Goal: Use online tool/utility: Utilize a website feature to perform a specific function

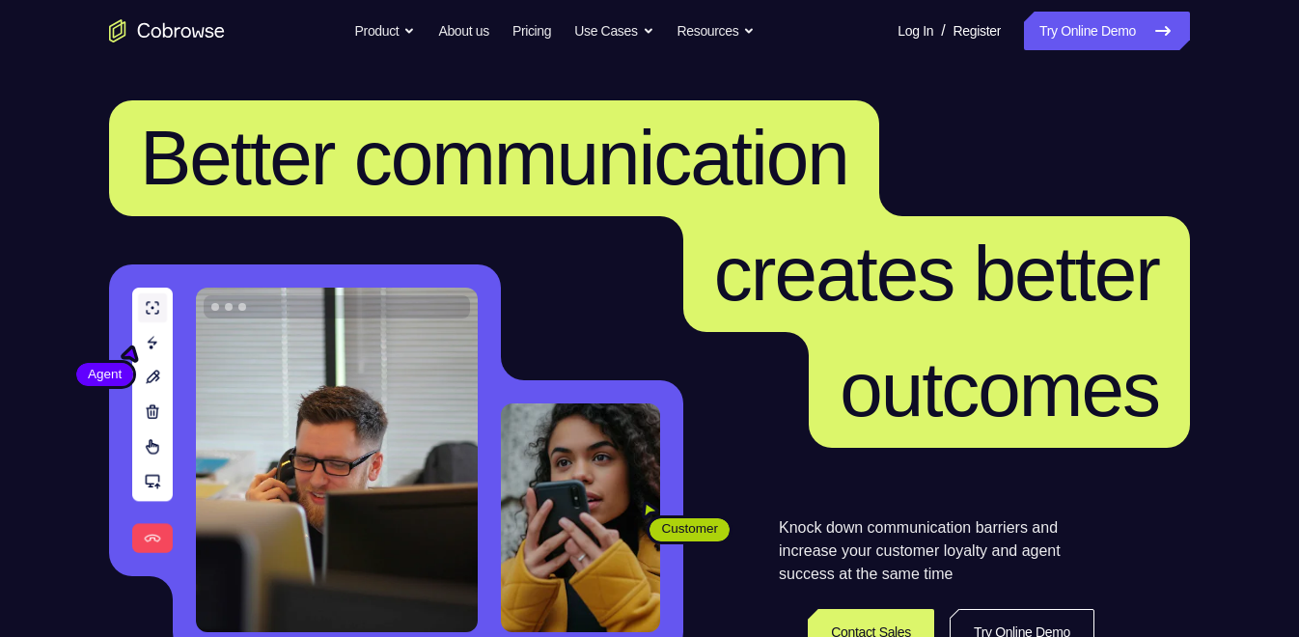
click at [1037, 44] on link "Try Online Demo" at bounding box center [1107, 31] width 166 height 39
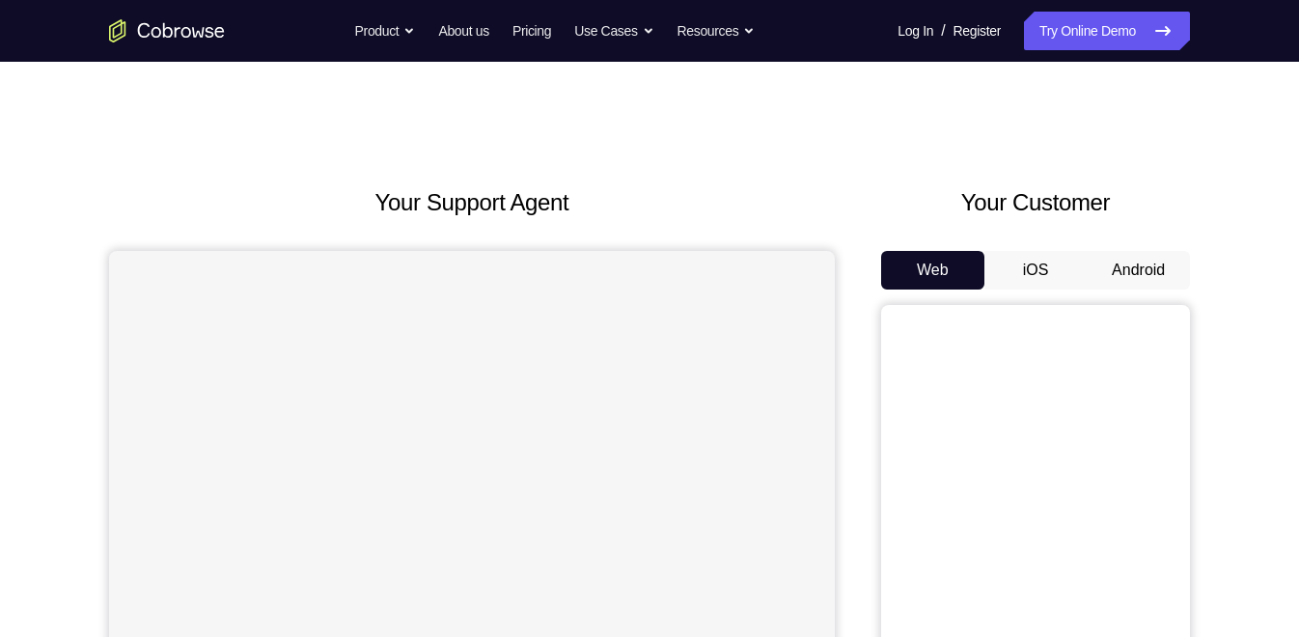
click at [1147, 279] on button "Android" at bounding box center [1137, 270] width 103 height 39
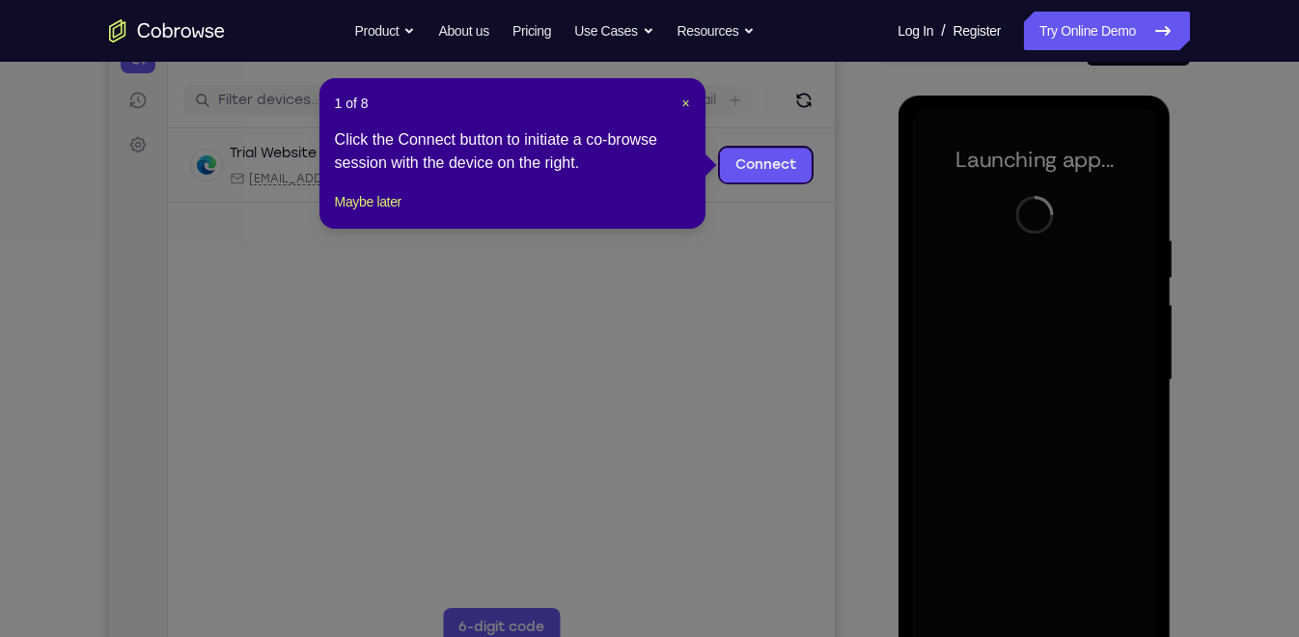
scroll to position [223, 0]
click at [685, 106] on span "×" at bounding box center [685, 103] width 8 height 15
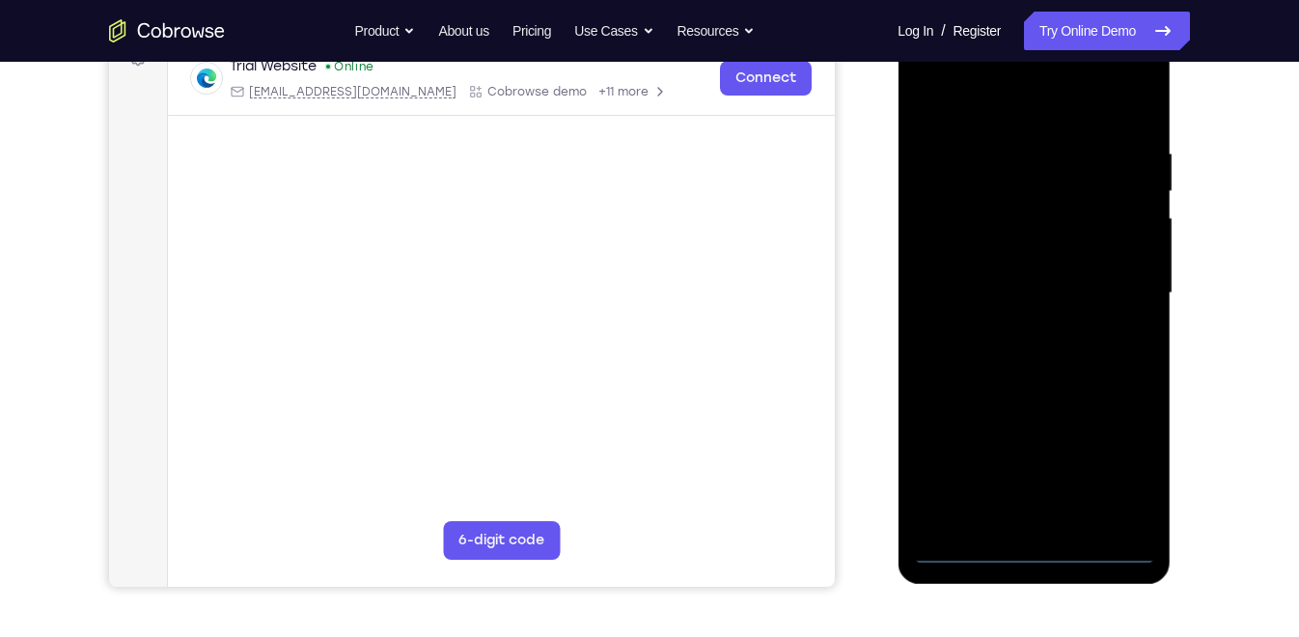
scroll to position [313, 0]
click at [1030, 537] on div at bounding box center [1033, 291] width 243 height 540
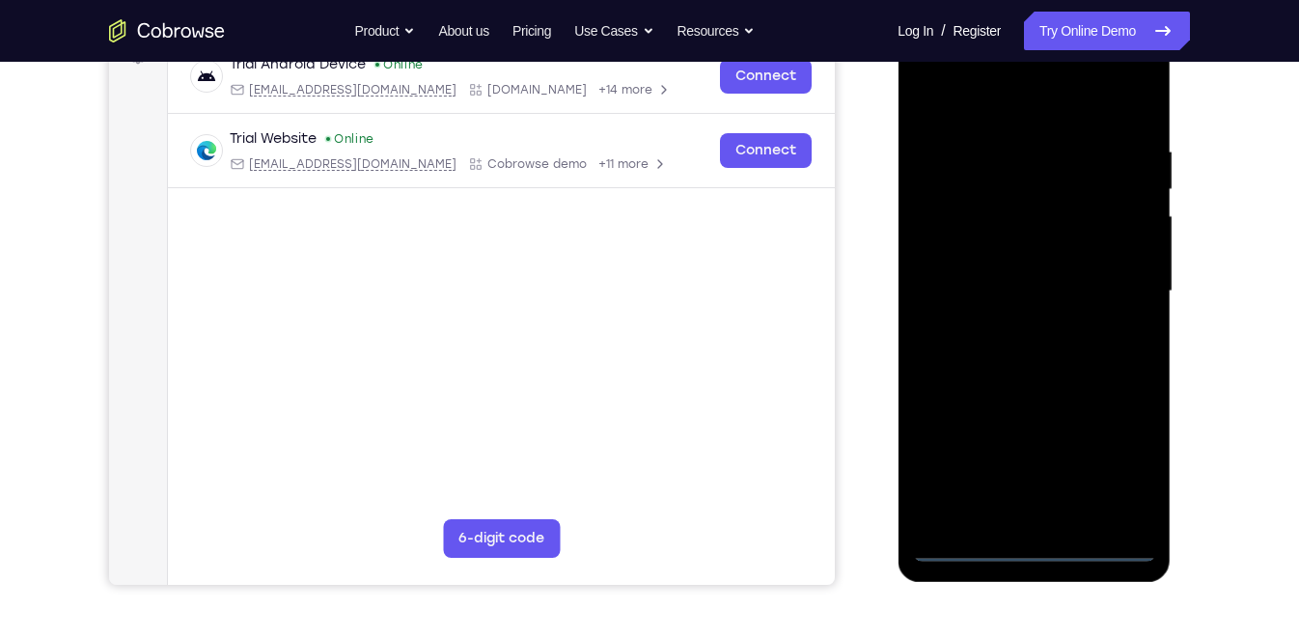
click at [1035, 545] on div at bounding box center [1033, 291] width 243 height 540
click at [1109, 465] on div at bounding box center [1033, 291] width 243 height 540
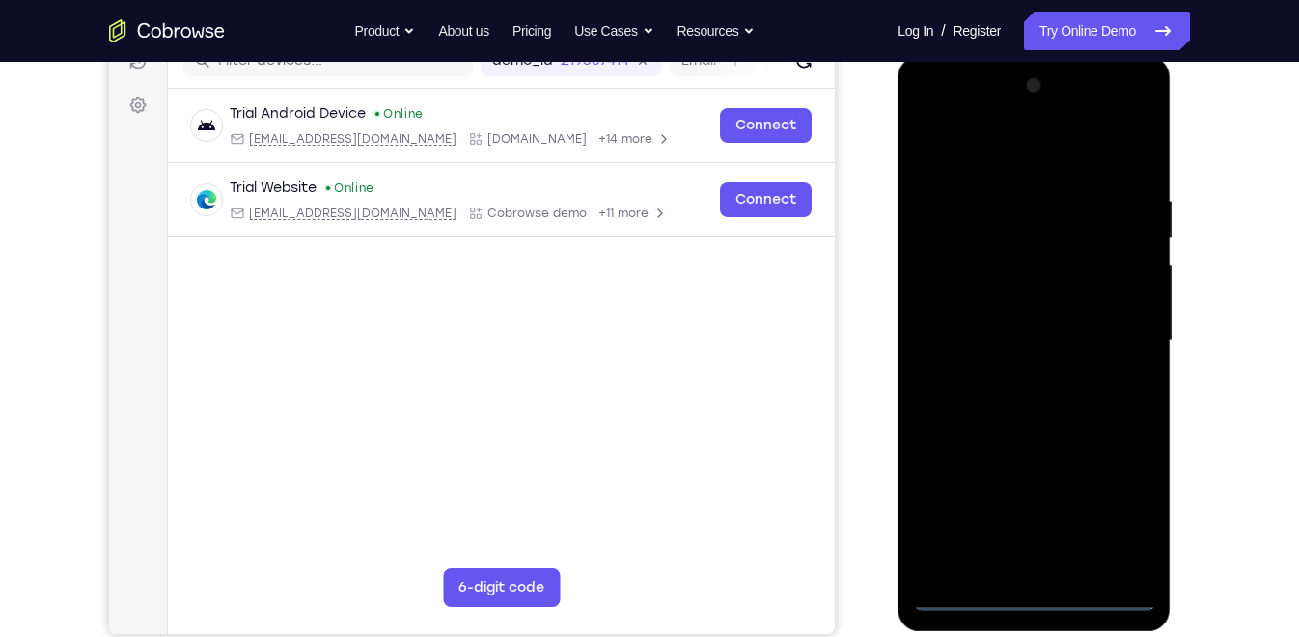
scroll to position [261, 0]
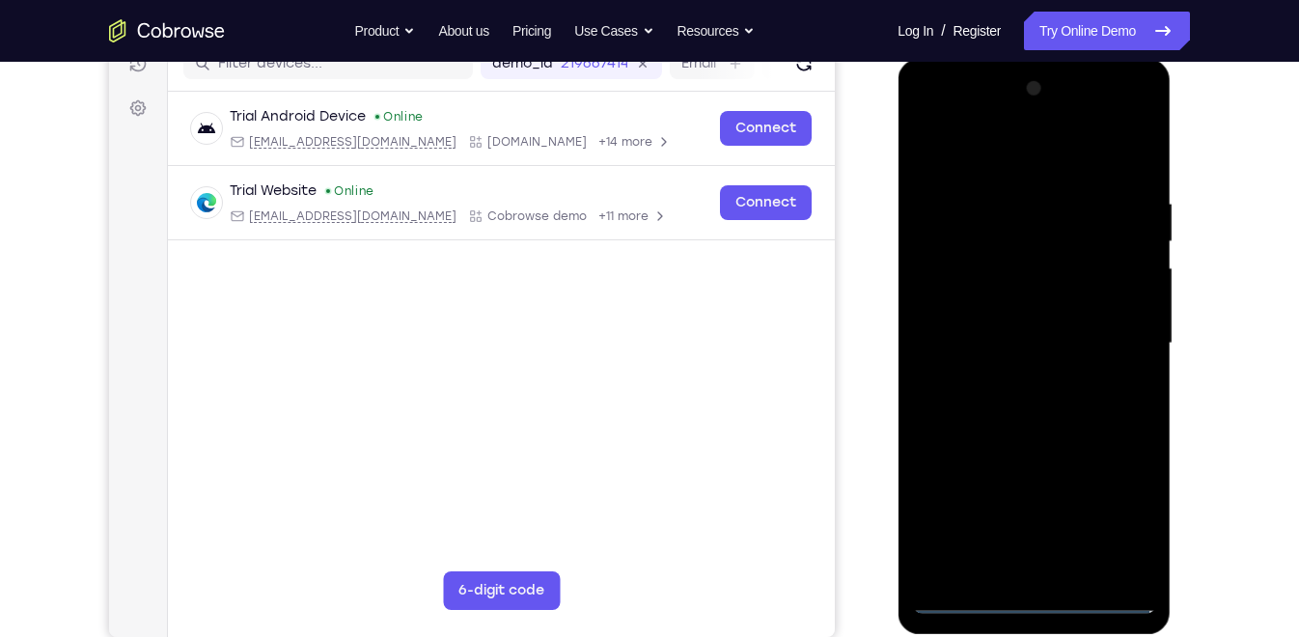
click at [1025, 142] on div at bounding box center [1033, 343] width 243 height 540
click at [953, 297] on div at bounding box center [1033, 343] width 243 height 540
click at [985, 329] on div at bounding box center [1033, 343] width 243 height 540
click at [987, 310] on div at bounding box center [1033, 343] width 243 height 540
click at [1002, 335] on div at bounding box center [1033, 343] width 243 height 540
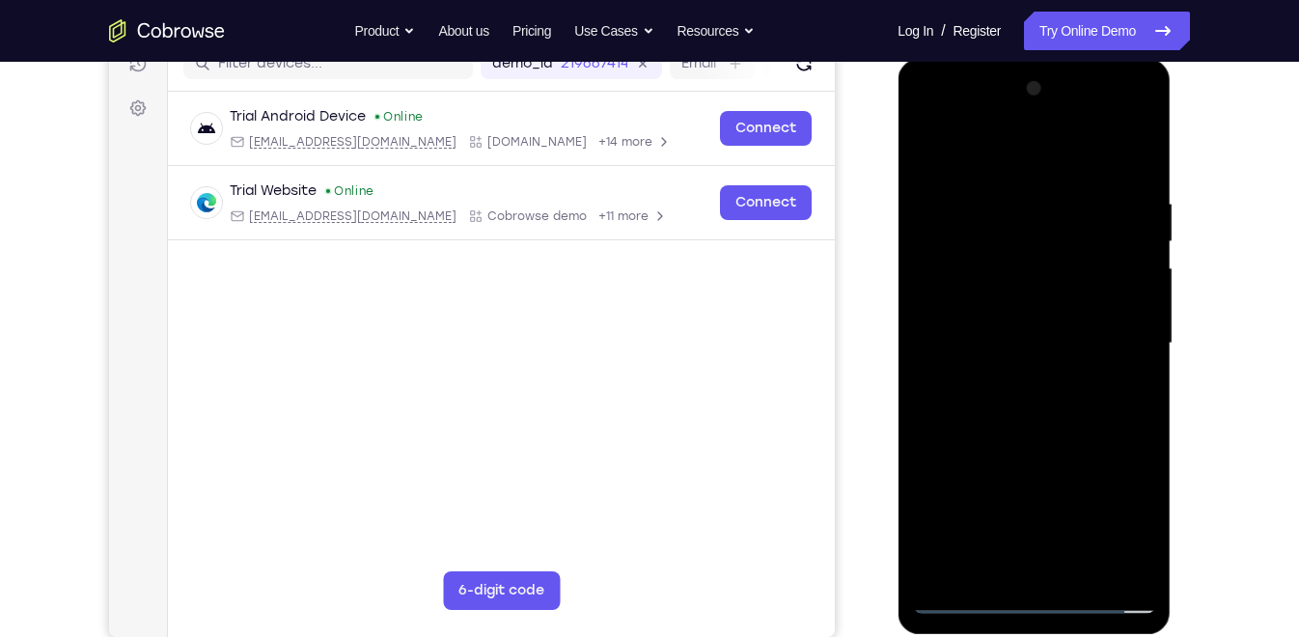
click at [1008, 412] on div at bounding box center [1033, 343] width 243 height 540
click at [1015, 461] on div at bounding box center [1033, 343] width 243 height 540
click at [1025, 301] on div at bounding box center [1033, 343] width 243 height 540
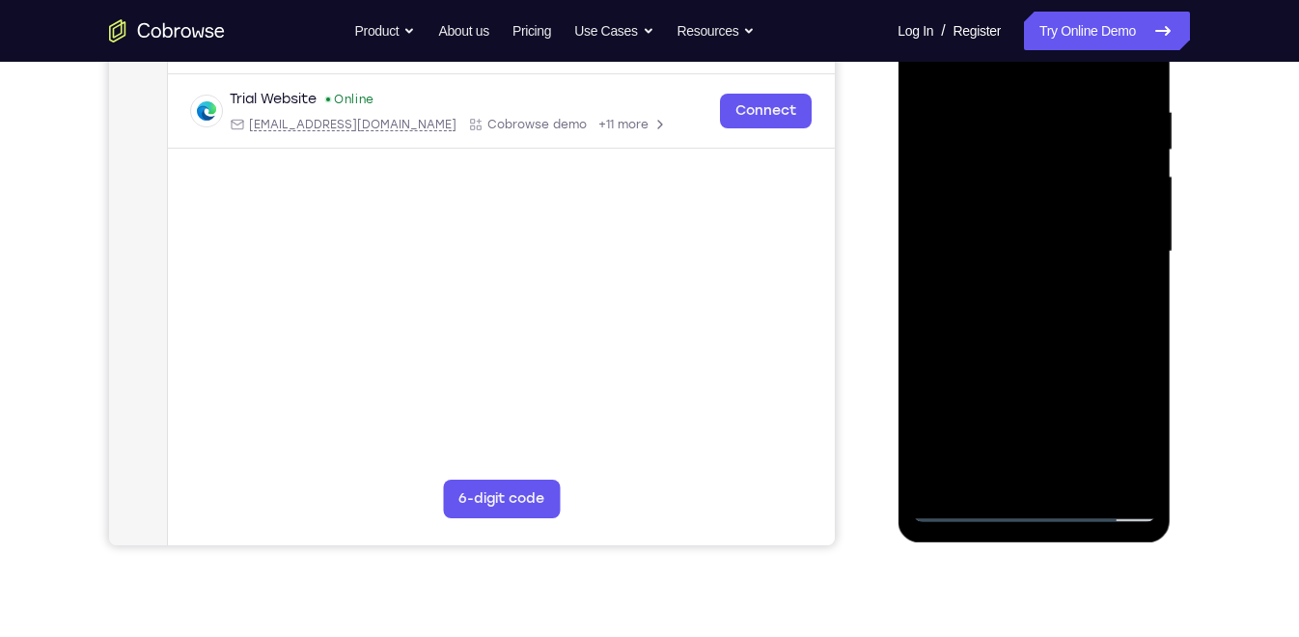
scroll to position [371, 0]
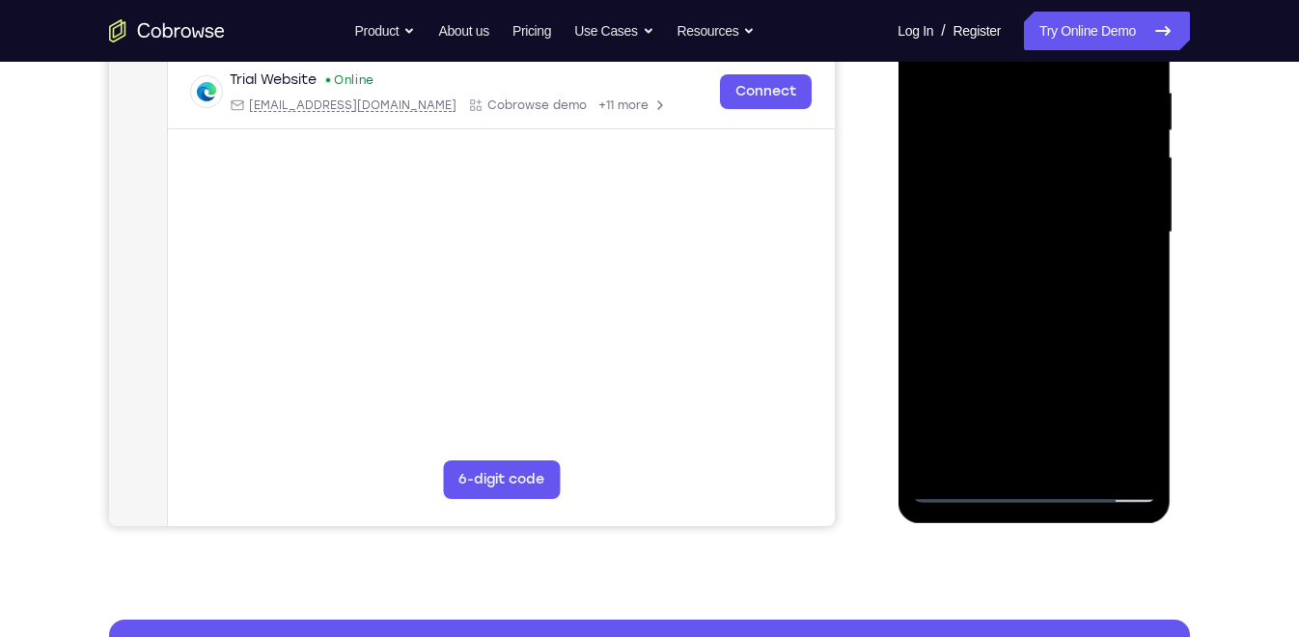
drag, startPoint x: 1028, startPoint y: 408, endPoint x: 1015, endPoint y: 293, distance: 115.5
click at [1015, 293] on div at bounding box center [1033, 232] width 243 height 540
click at [1024, 446] on div at bounding box center [1033, 232] width 243 height 540
click at [983, 202] on div at bounding box center [1033, 232] width 243 height 540
click at [1015, 276] on div at bounding box center [1033, 232] width 243 height 540
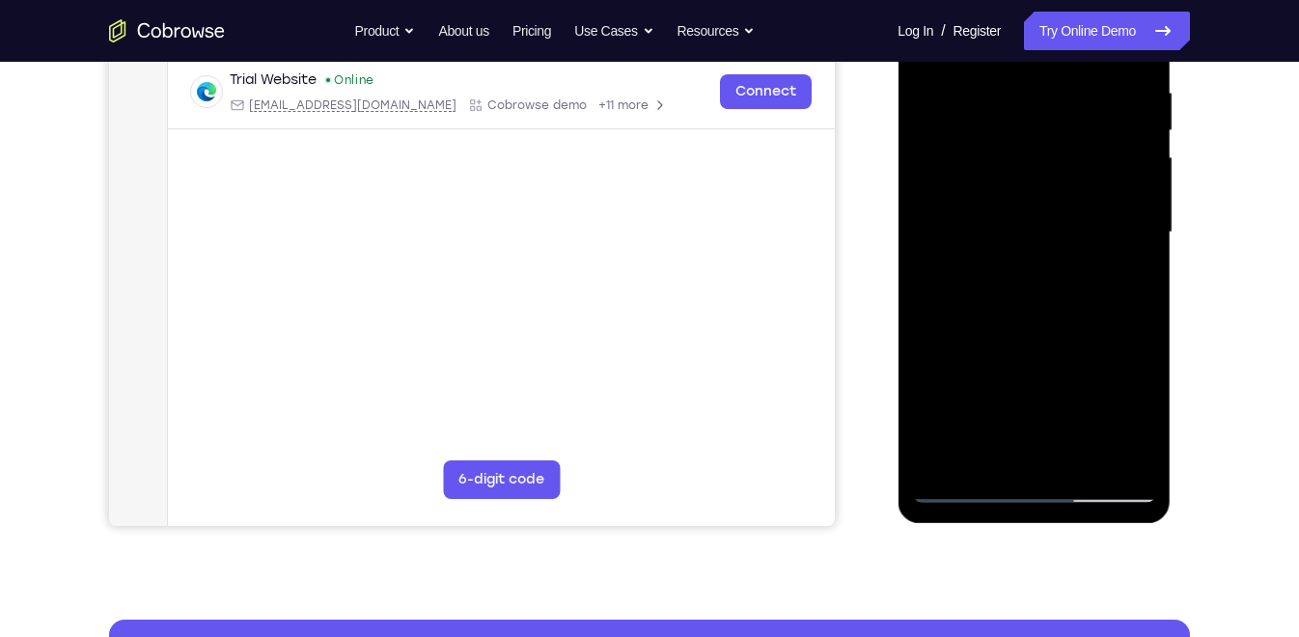
click at [1002, 403] on div at bounding box center [1033, 232] width 243 height 540
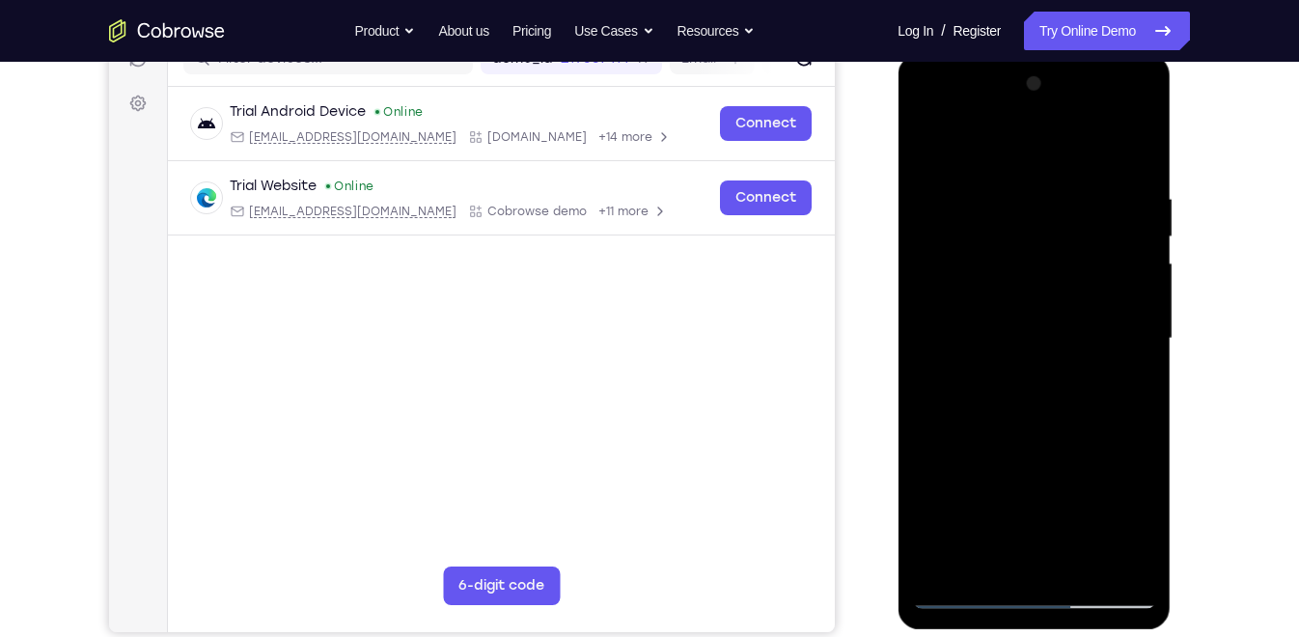
scroll to position [264, 0]
click at [1095, 166] on div at bounding box center [1033, 339] width 243 height 540
click at [1016, 138] on div at bounding box center [1033, 339] width 243 height 540
click at [922, 142] on div at bounding box center [1033, 339] width 243 height 540
click at [922, 135] on div at bounding box center [1033, 339] width 243 height 540
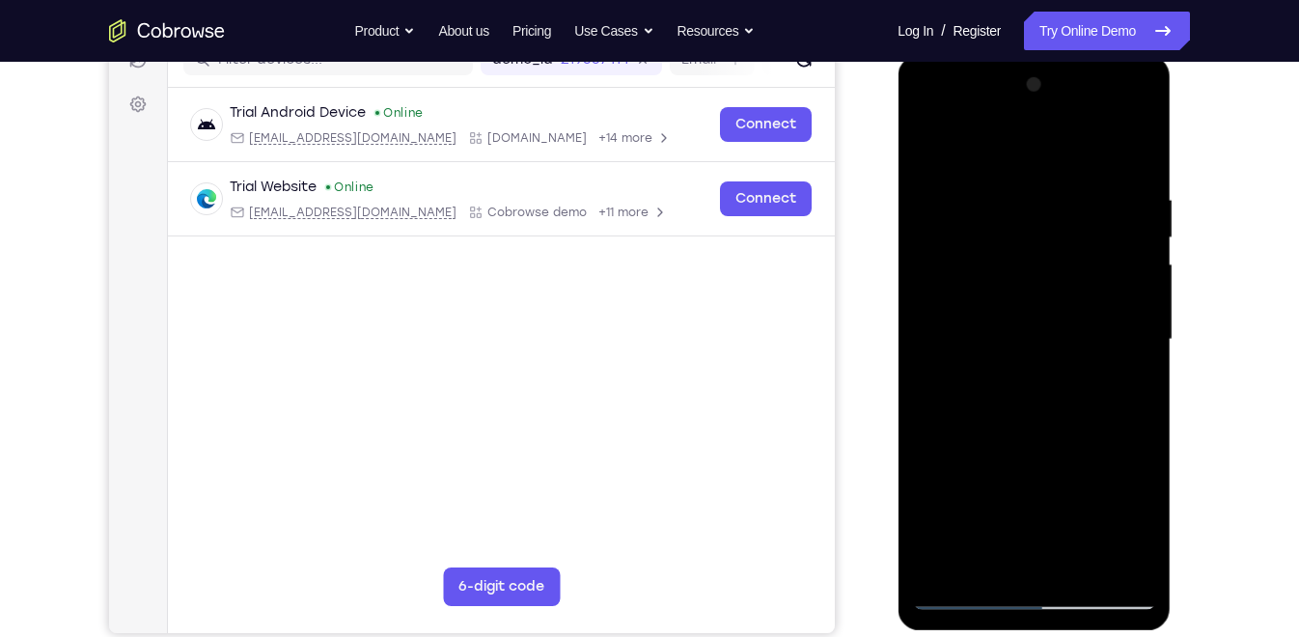
drag, startPoint x: 1053, startPoint y: 380, endPoint x: 1034, endPoint y: -50, distance: 430.7
click at [1034, 55] on html "Online web based iOS Simulators and Android Emulators. Run iPhone, iPad, Mobile…" at bounding box center [1034, 344] width 275 height 579
click at [1035, 174] on div at bounding box center [1033, 339] width 243 height 540
drag, startPoint x: 1046, startPoint y: 301, endPoint x: 1025, endPoint y: 146, distance: 156.8
click at [1025, 146] on div at bounding box center [1033, 339] width 243 height 540
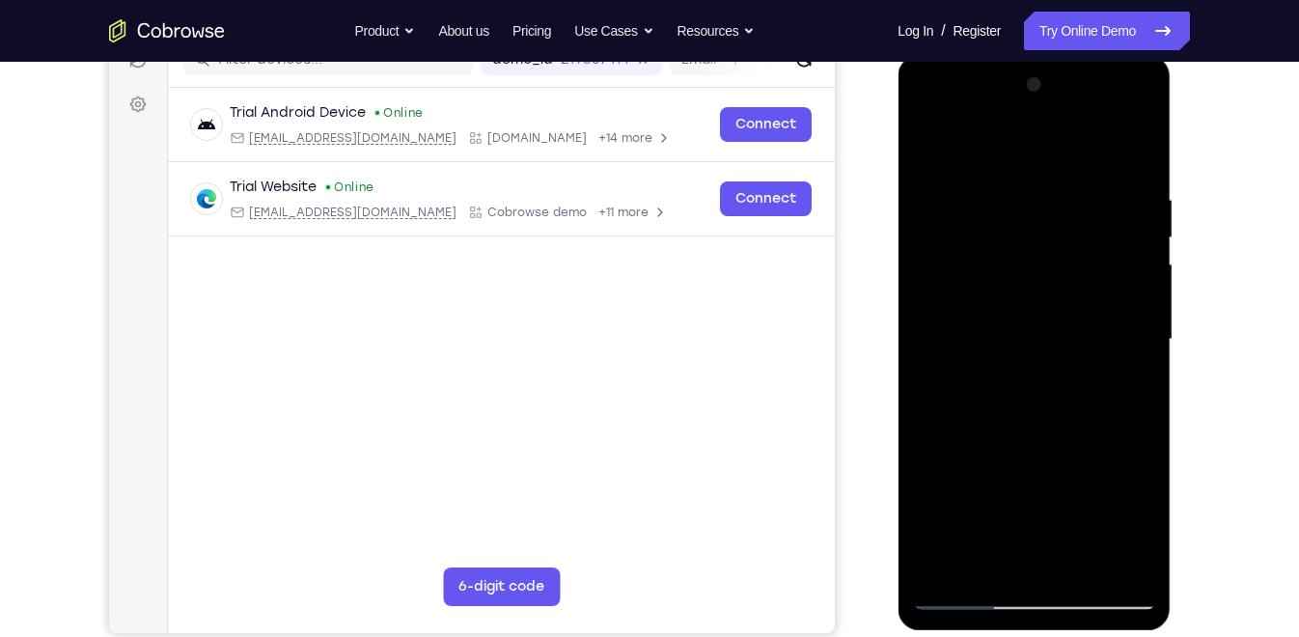
drag, startPoint x: 1068, startPoint y: 163, endPoint x: 1943, endPoint y: 90, distance: 878.2
click at [1046, 55] on html "Online web based iOS Simulators and Android Emulators. Run iPhone, iPad, Mobile…" at bounding box center [1034, 344] width 275 height 579
drag, startPoint x: 1044, startPoint y: 454, endPoint x: 1013, endPoint y: 144, distance: 312.2
click at [1013, 144] on div at bounding box center [1033, 339] width 243 height 540
drag, startPoint x: 1012, startPoint y: 377, endPoint x: 1007, endPoint y: 196, distance: 181.5
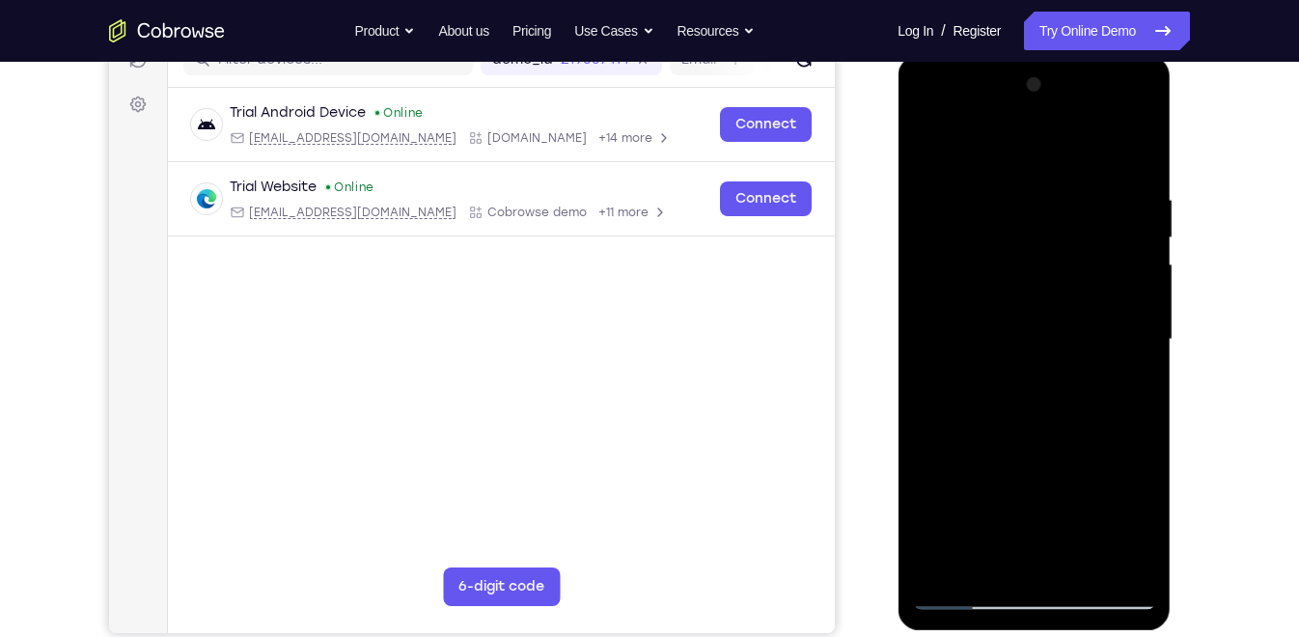
click at [1007, 196] on div at bounding box center [1033, 339] width 243 height 540
drag, startPoint x: 944, startPoint y: 156, endPoint x: 955, endPoint y: 277, distance: 121.2
click at [955, 277] on div at bounding box center [1033, 339] width 243 height 540
click at [958, 591] on div at bounding box center [1033, 339] width 243 height 540
click at [1010, 551] on div at bounding box center [1033, 339] width 243 height 540
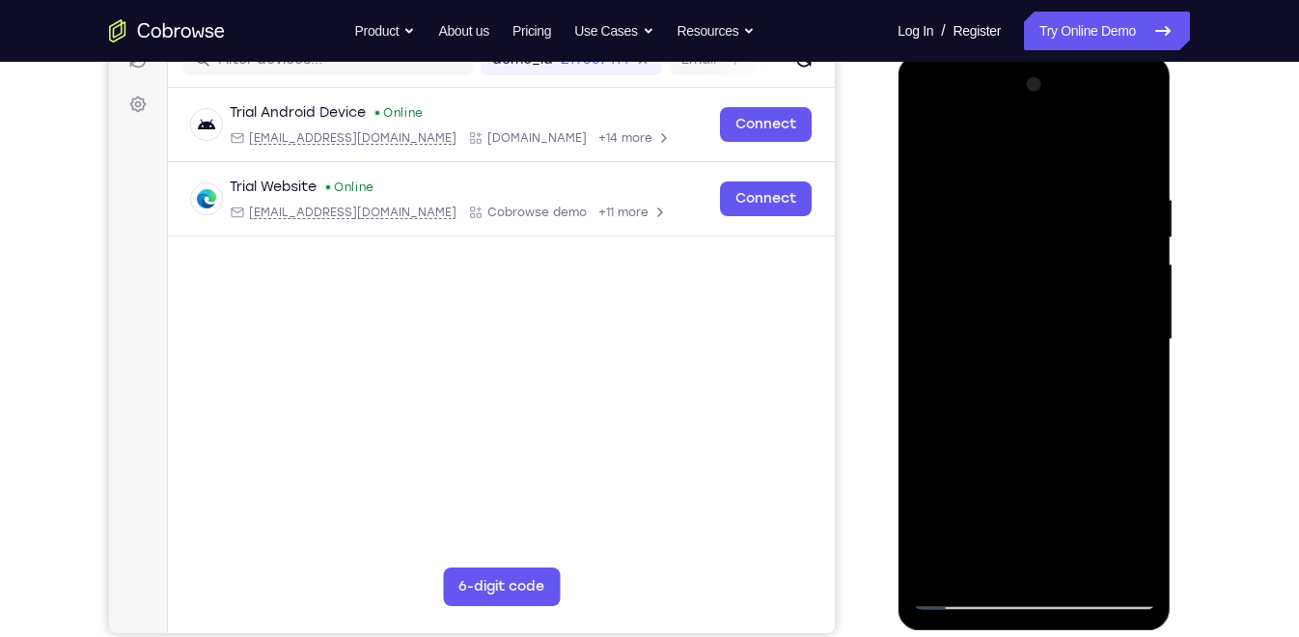
scroll to position [267, 0]
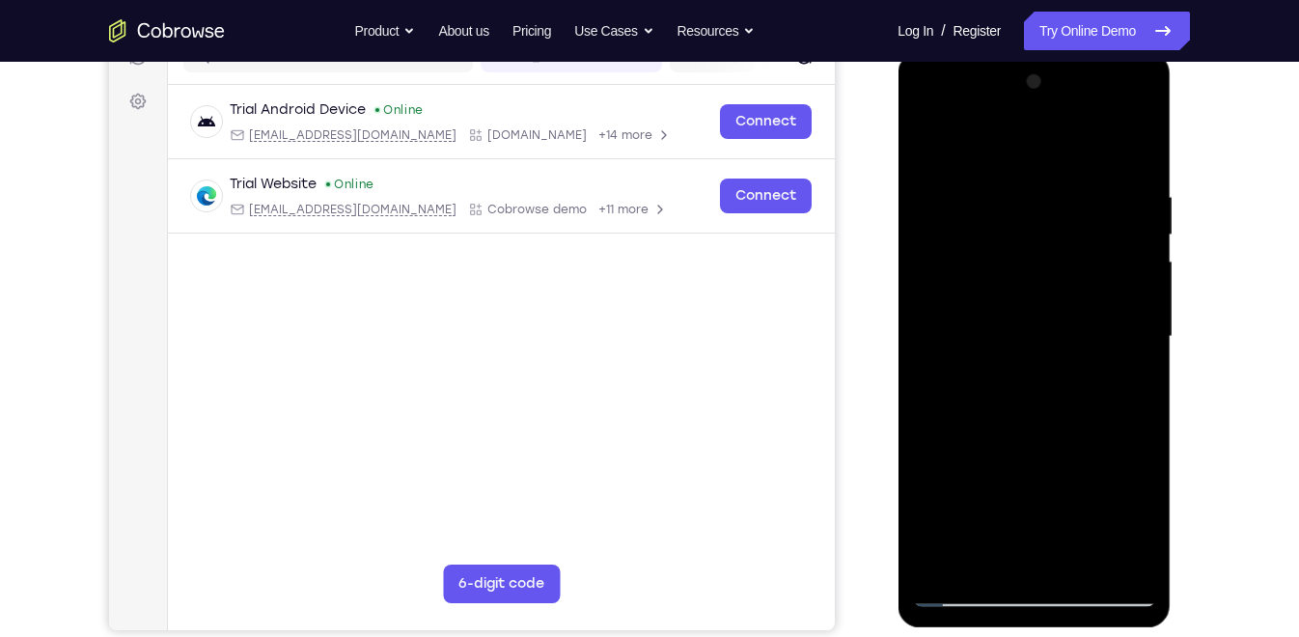
click at [1056, 426] on div at bounding box center [1033, 337] width 243 height 540
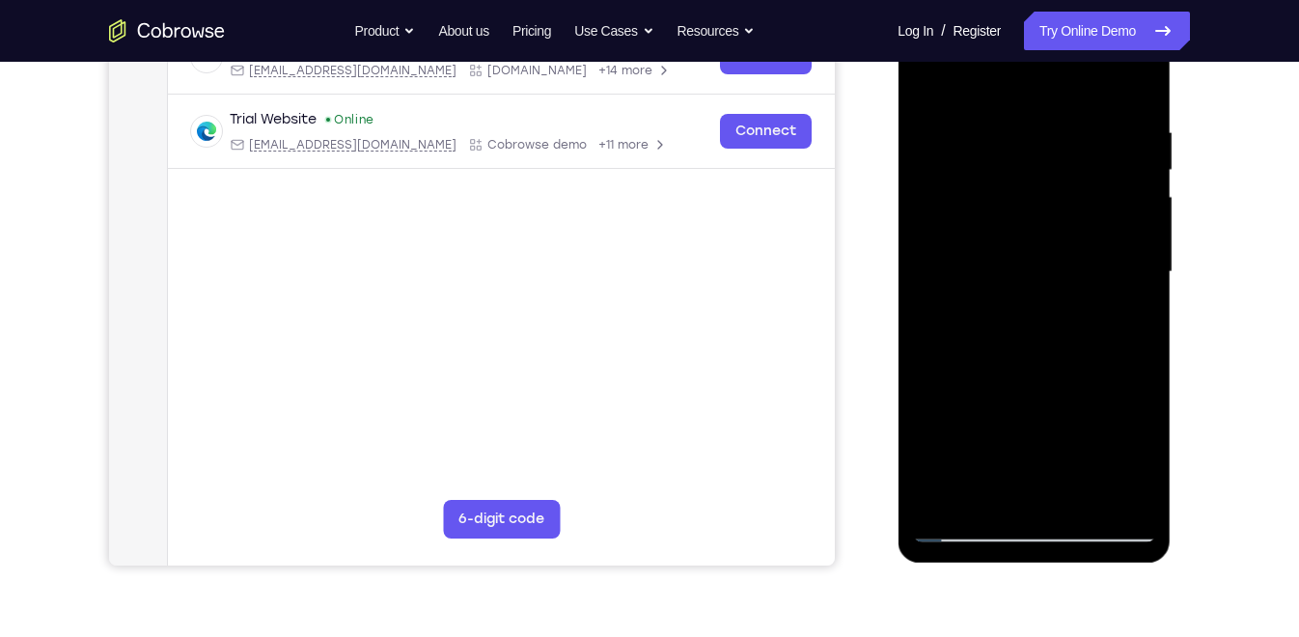
scroll to position [333, 0]
drag, startPoint x: 1056, startPoint y: 361, endPoint x: 1047, endPoint y: 320, distance: 41.7
click at [1047, 320] on div at bounding box center [1033, 271] width 243 height 540
drag, startPoint x: 1046, startPoint y: 372, endPoint x: 1028, endPoint y: 281, distance: 93.5
click at [1028, 281] on div at bounding box center [1033, 271] width 243 height 540
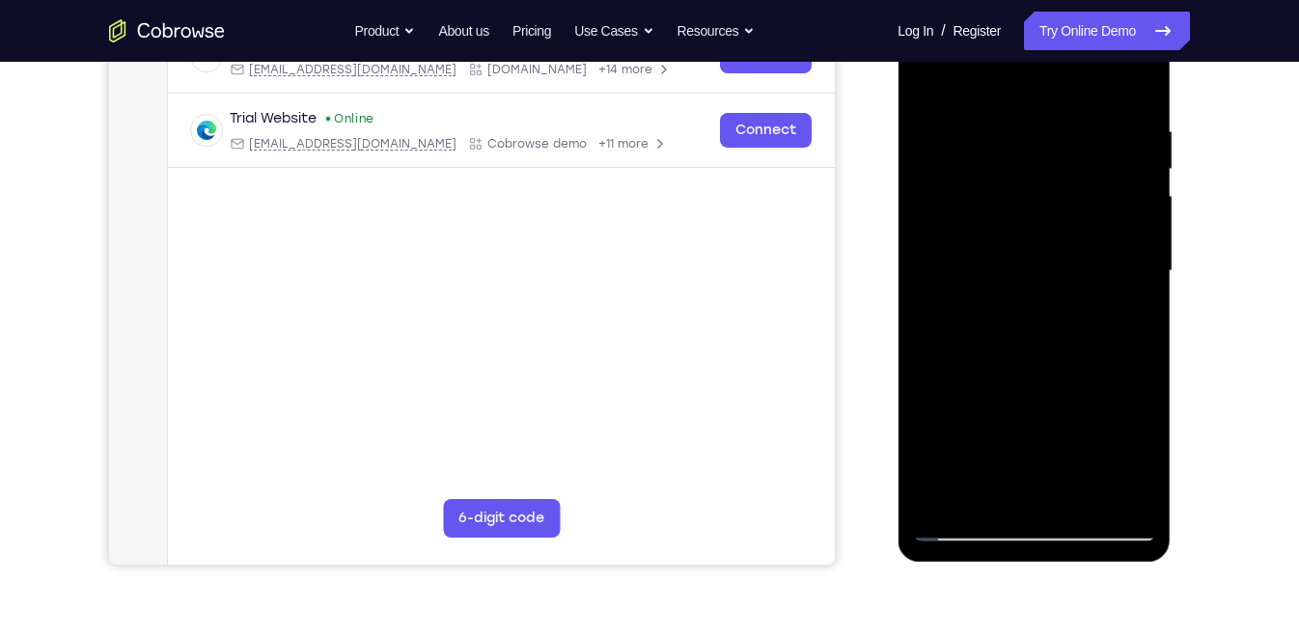
drag, startPoint x: 1027, startPoint y: 396, endPoint x: 1017, endPoint y: 315, distance: 81.6
click at [1017, 315] on div at bounding box center [1033, 271] width 243 height 540
drag, startPoint x: 1029, startPoint y: 457, endPoint x: 1020, endPoint y: 201, distance: 256.8
click at [1020, 201] on div at bounding box center [1033, 271] width 243 height 540
drag, startPoint x: 1024, startPoint y: 384, endPoint x: 1036, endPoint y: 196, distance: 188.6
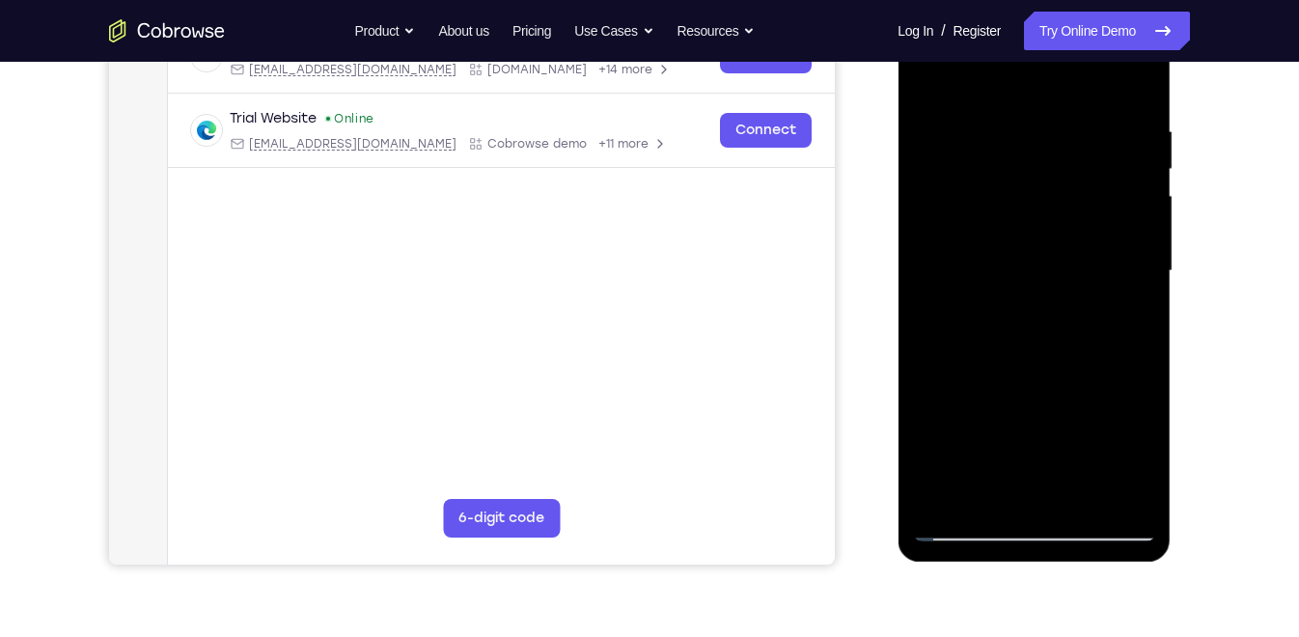
click at [1036, 196] on div at bounding box center [1033, 271] width 243 height 540
click at [1038, 373] on div at bounding box center [1033, 271] width 243 height 540
drag, startPoint x: 1038, startPoint y: 373, endPoint x: 898, endPoint y: 394, distance: 141.4
click at [898, 394] on div at bounding box center [1033, 273] width 273 height 575
click at [958, 529] on div at bounding box center [1033, 271] width 243 height 540
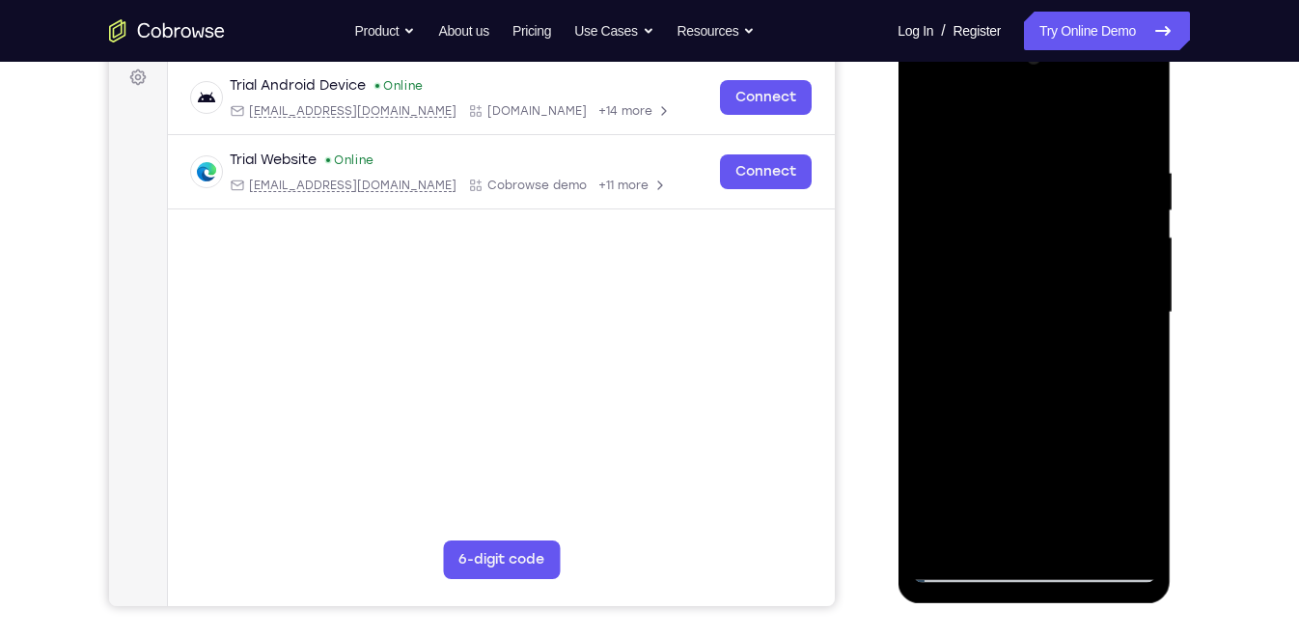
scroll to position [295, 0]
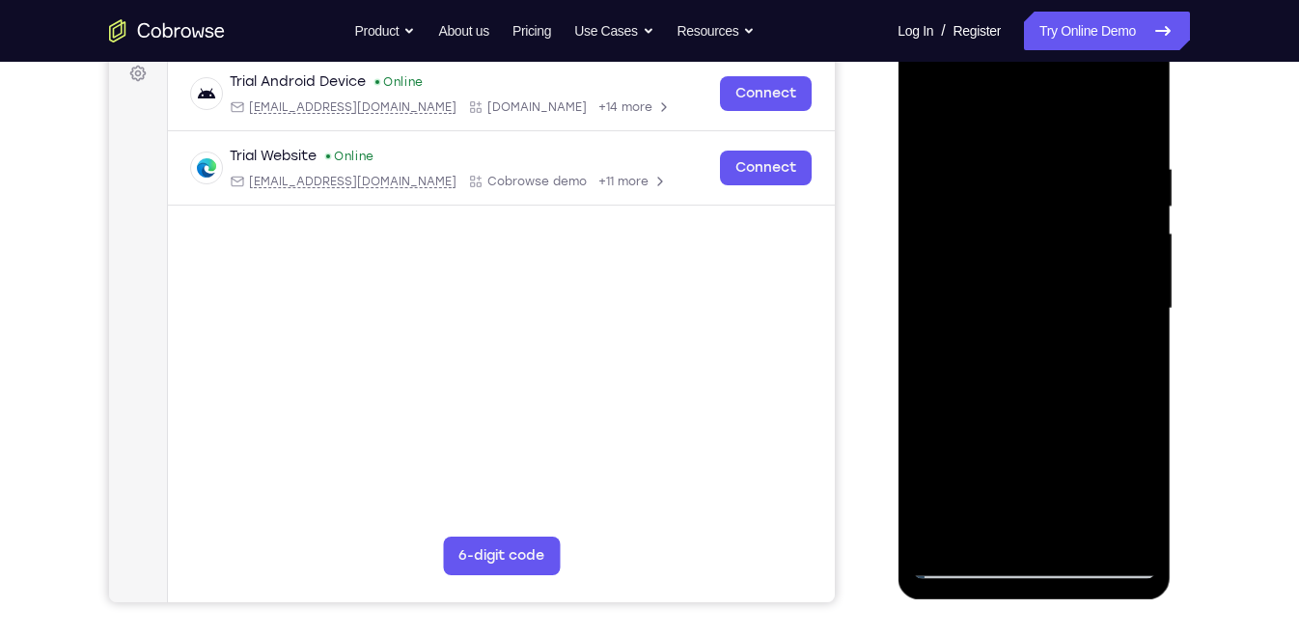
click at [964, 562] on div at bounding box center [1033, 309] width 243 height 540
click at [1027, 523] on div at bounding box center [1033, 309] width 243 height 540
click at [930, 171] on div at bounding box center [1033, 309] width 243 height 540
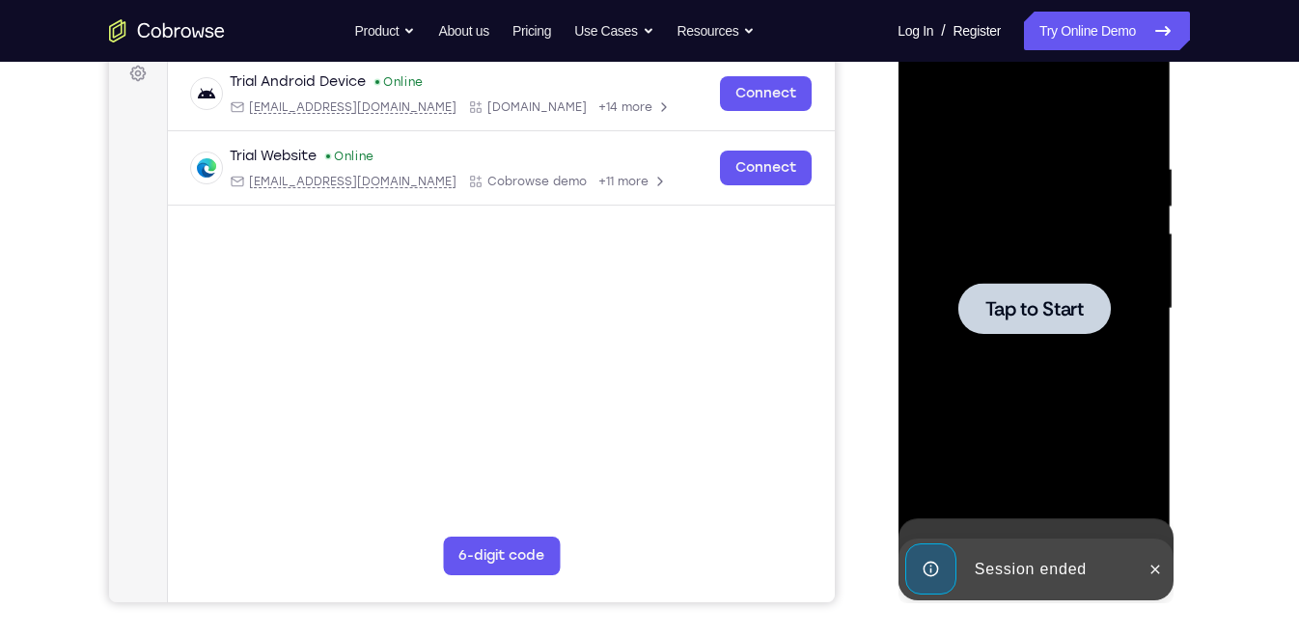
drag, startPoint x: 1081, startPoint y: 408, endPoint x: 1035, endPoint y: 131, distance: 280.6
click at [1035, 24] on div "Tap to Start" at bounding box center [1033, 24] width 273 height 0
click at [1021, 286] on div at bounding box center [1033, 308] width 152 height 51
